Goal: Find specific page/section: Find specific page/section

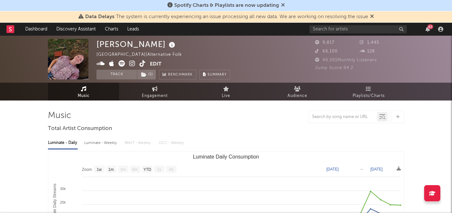
select select "1w"
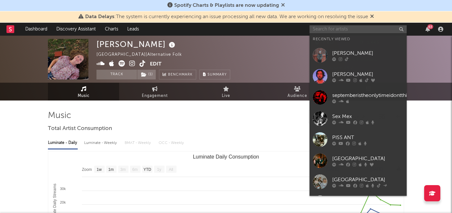
click at [323, 27] on input "text" at bounding box center [358, 29] width 97 height 8
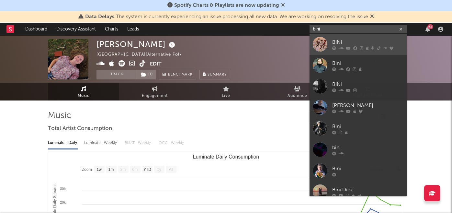
type input "bini"
click at [344, 42] on div "BINI" at bounding box center [367, 42] width 71 height 8
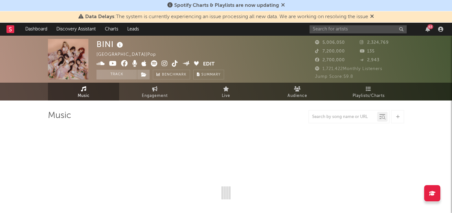
select select "6m"
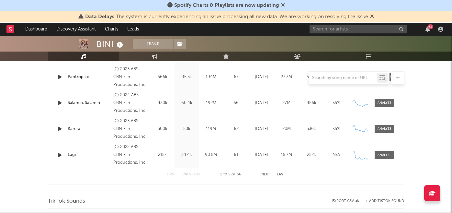
scroll to position [309, 0]
